Goal: Task Accomplishment & Management: Manage account settings

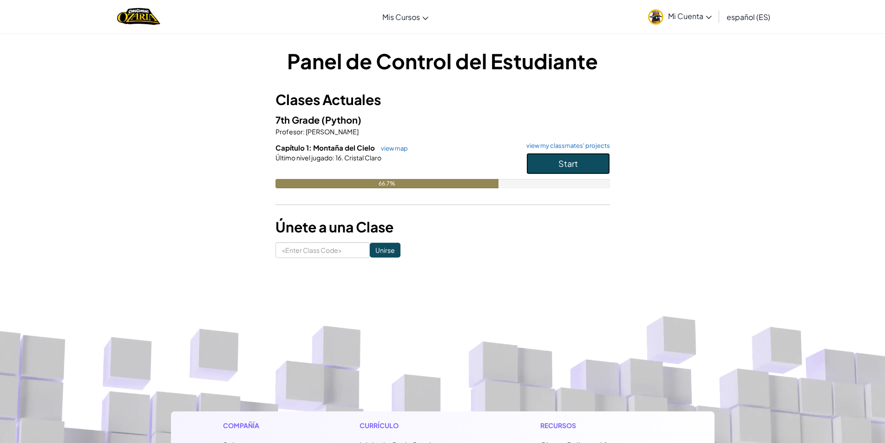
click at [580, 167] on button "Start" at bounding box center [569, 163] width 84 height 21
click at [702, 20] on span "Mi Cuenta" at bounding box center [690, 16] width 44 height 10
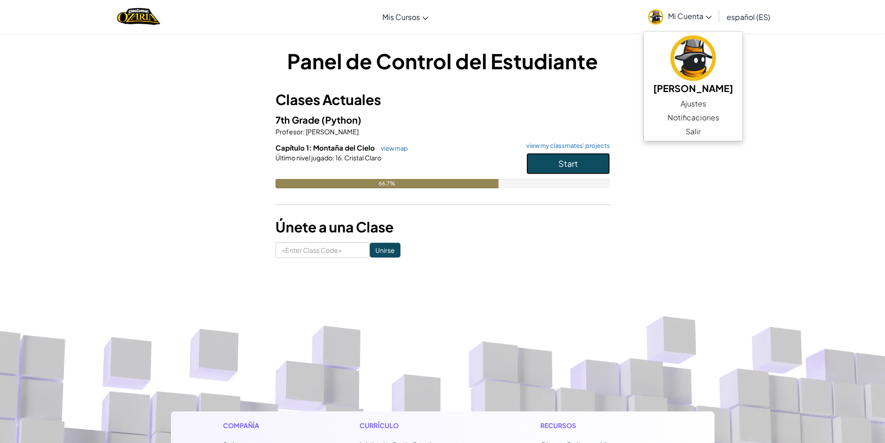
click at [598, 166] on button "Start" at bounding box center [569, 163] width 84 height 21
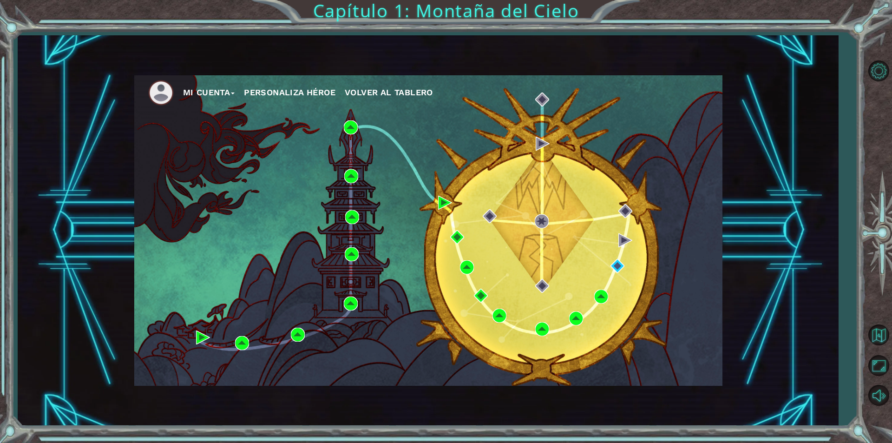
click at [825, 72] on div "Mi Cuenta Personaliza Héroe Volver al Tablero" at bounding box center [428, 230] width 821 height 390
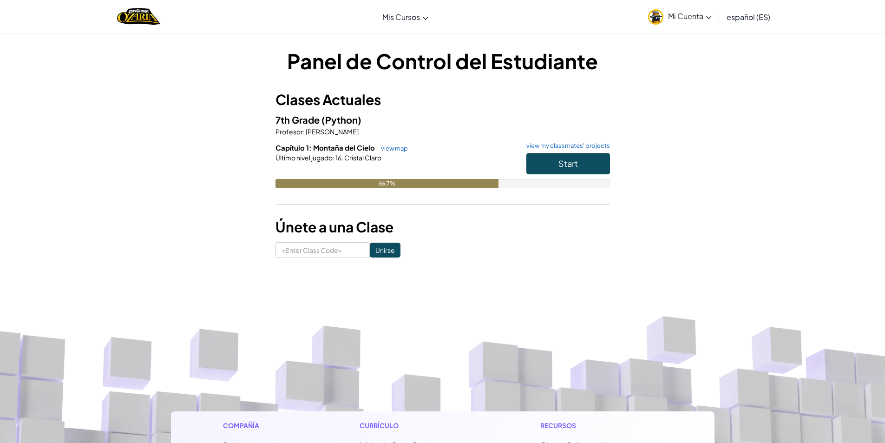
click at [670, 168] on div "Panel de Control del Estudiante Clases Actuales 7th Grade (Python) Profesor : […" at bounding box center [443, 151] width 544 height 211
click at [703, 17] on span "Mi Cuenta" at bounding box center [690, 16] width 44 height 10
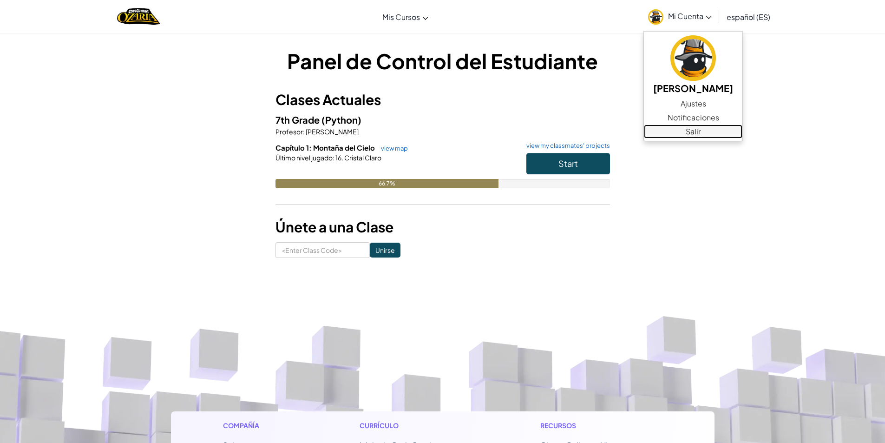
click at [696, 137] on link "Salir" at bounding box center [693, 132] width 99 height 14
